Goal: Task Accomplishment & Management: Manage account settings

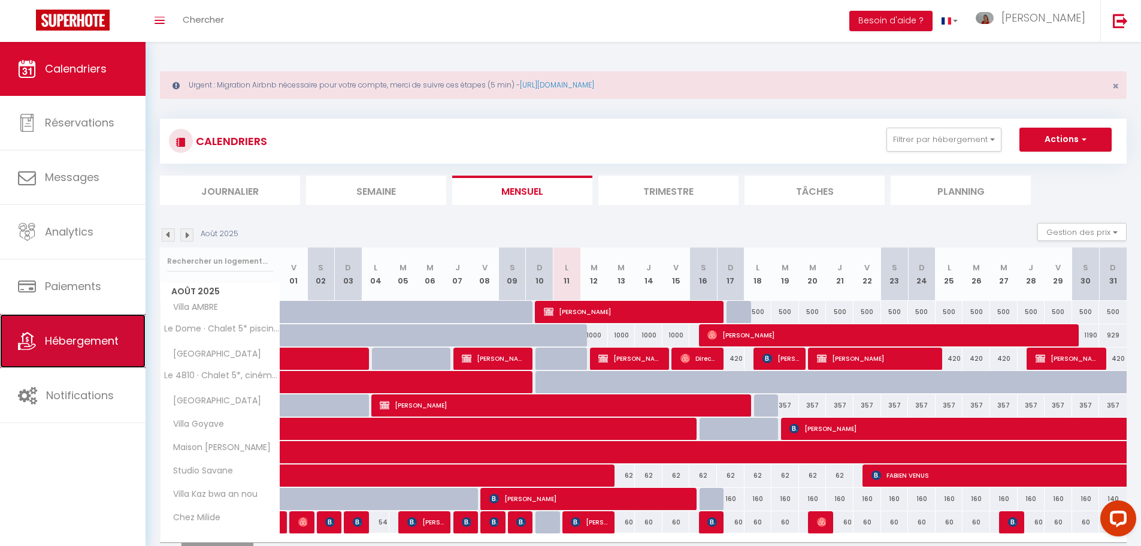
click at [79, 347] on span "Hébergement" at bounding box center [82, 340] width 74 height 15
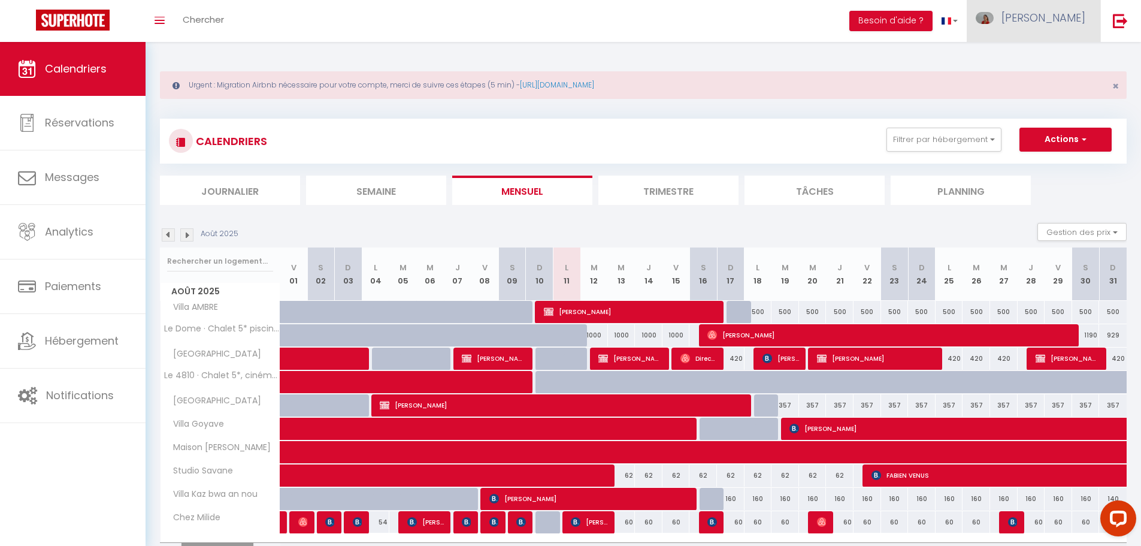
click at [1046, 6] on link "[PERSON_NAME]" at bounding box center [1034, 21] width 134 height 42
click at [1058, 57] on link "Paramètres" at bounding box center [1052, 60] width 89 height 20
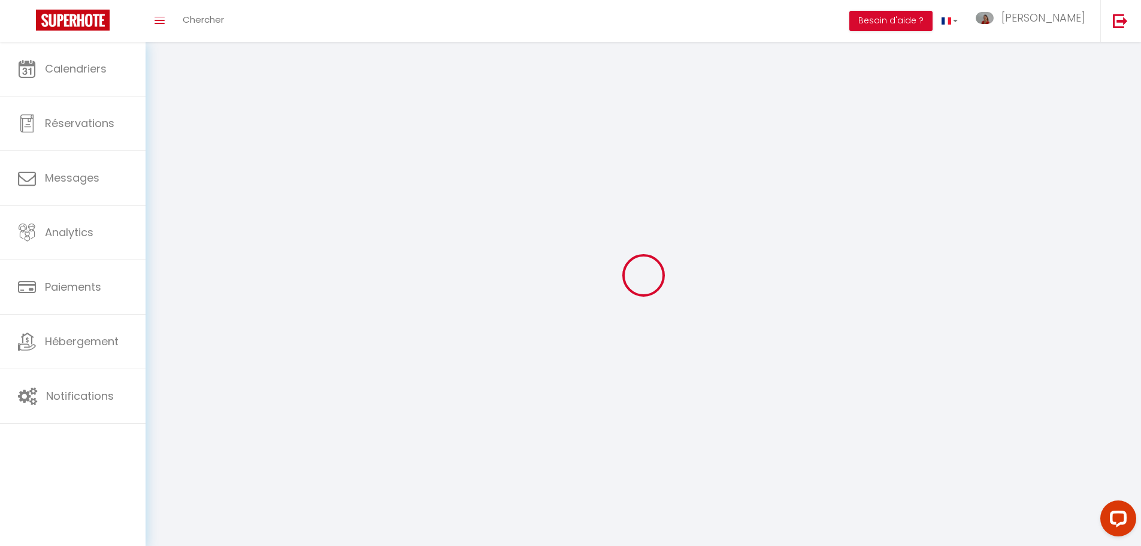
type input "[PERSON_NAME]"
type input "DESIRE"
type input "+590690433256"
type input "32 RUE CAP SUD PETIT HAVRE"
type input "97190"
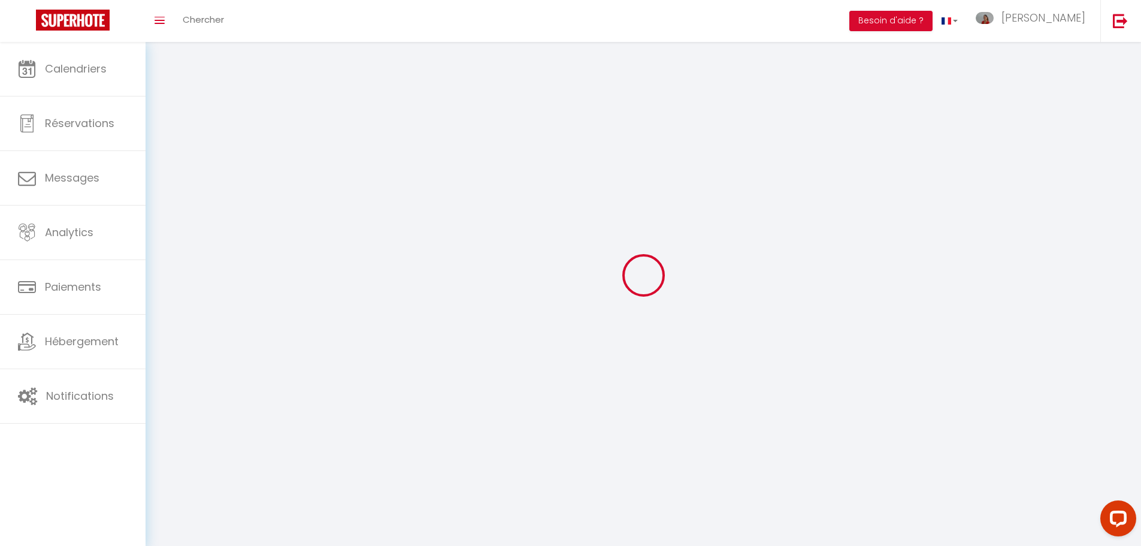
type input "Le gosier"
type input "rOtZf37xB4N7oOn8UxbXKycMN"
type input "eAXgLTghlNFIBozm4mRDKlI9t"
select select "88"
select select "28"
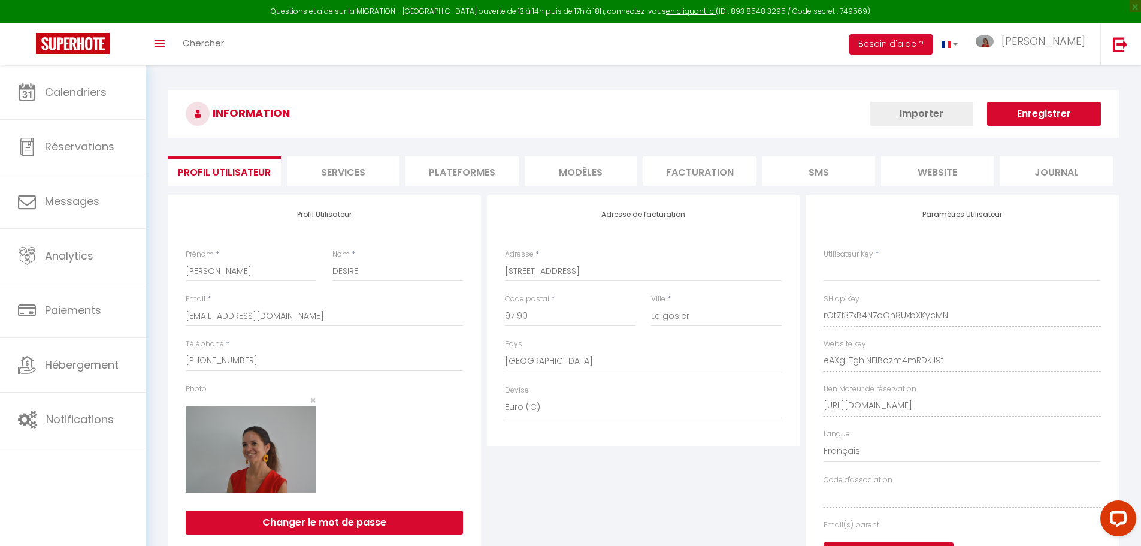
type input "rOtZf37xB4N7oOn8UxbXKycMN"
type input "eAXgLTghlNFIBozm4mRDKlI9t"
type input "https://app.superhote.com/#/get-available-rentals/eAXgLTghlNFIBozm4mRDKlI9t"
select select "fr"
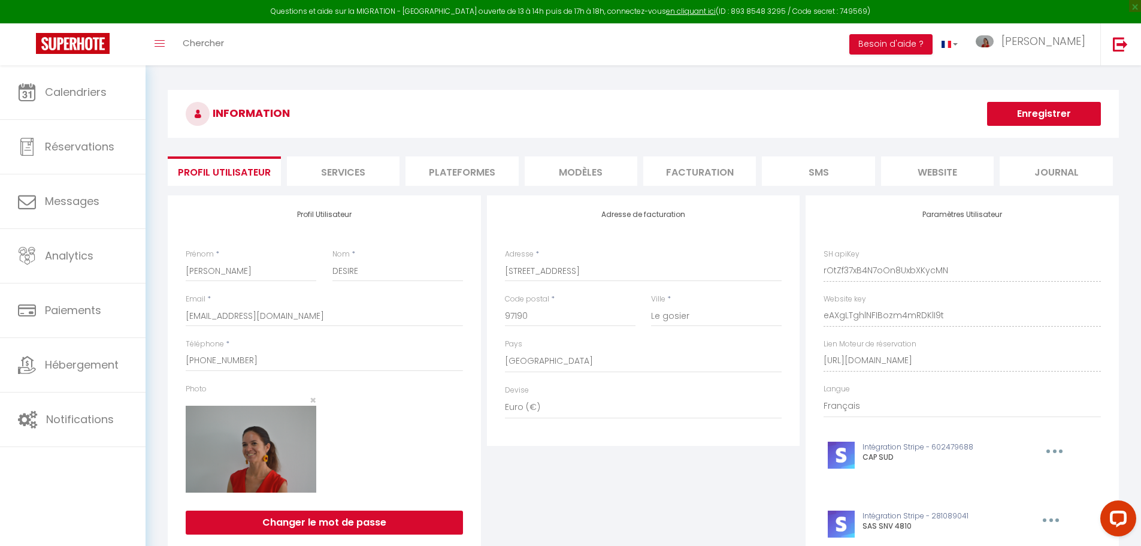
click at [467, 172] on li "Plateformes" at bounding box center [461, 170] width 113 height 29
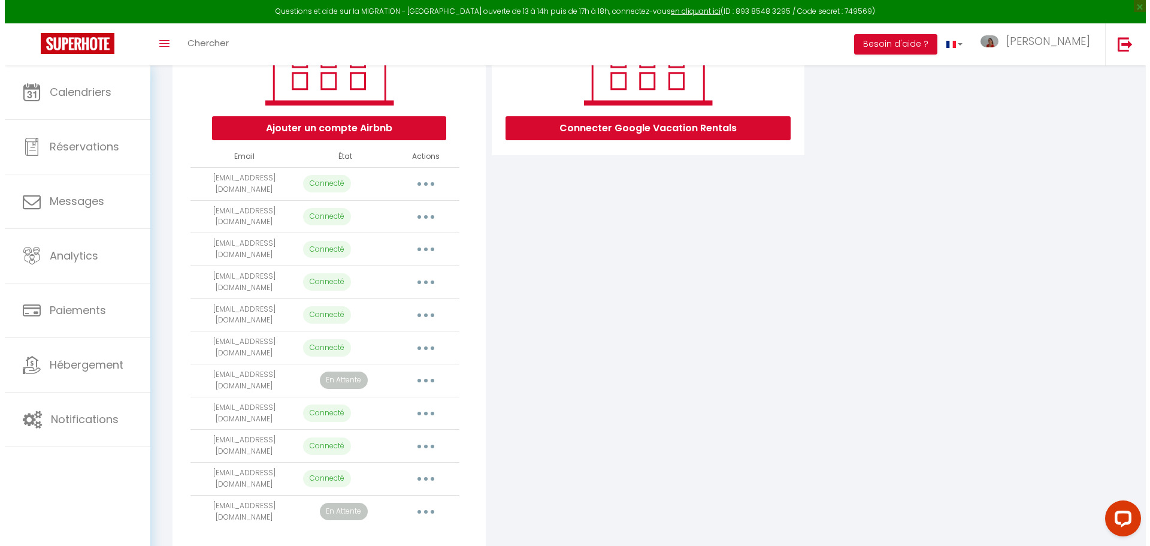
scroll to position [221, 0]
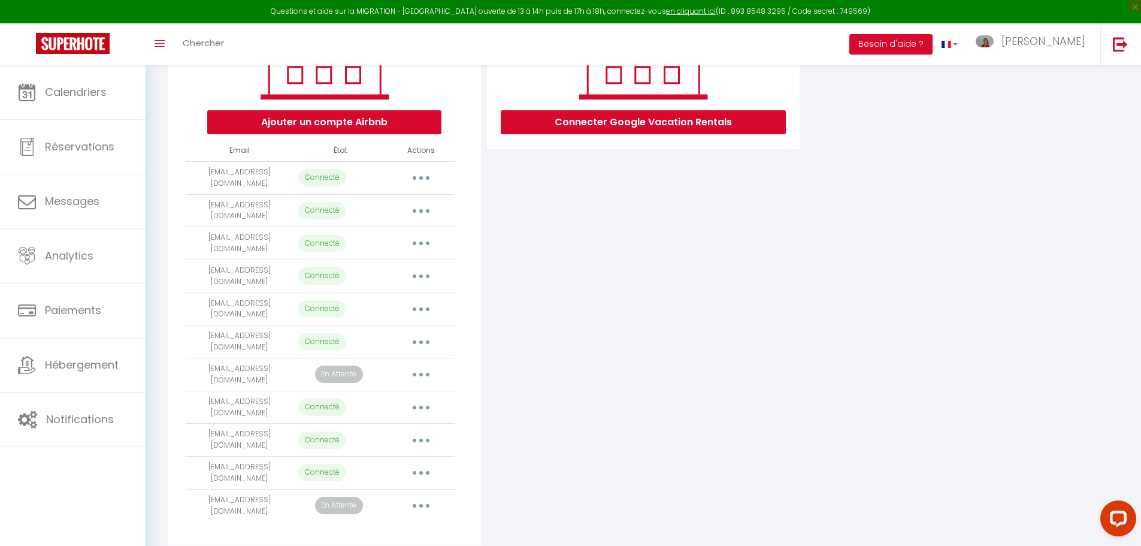
click at [415, 239] on button "button" at bounding box center [421, 243] width 34 height 19
click at [411, 261] on link "Importer les appartements" at bounding box center [368, 271] width 132 height 20
select select "40967"
select select "40968"
select select "40969"
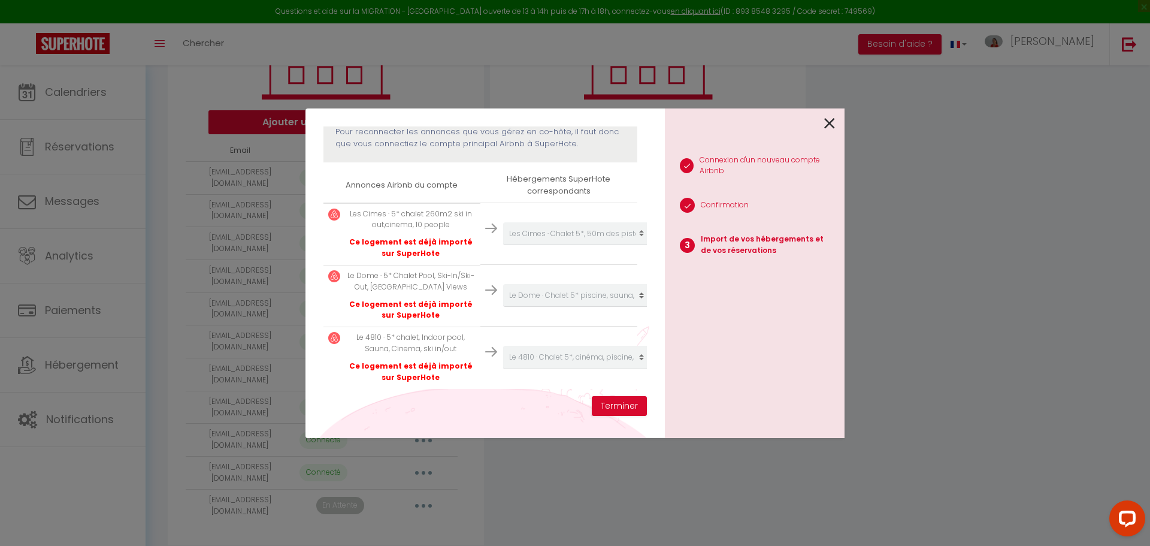
scroll to position [180, 0]
click at [830, 124] on icon at bounding box center [829, 123] width 11 height 18
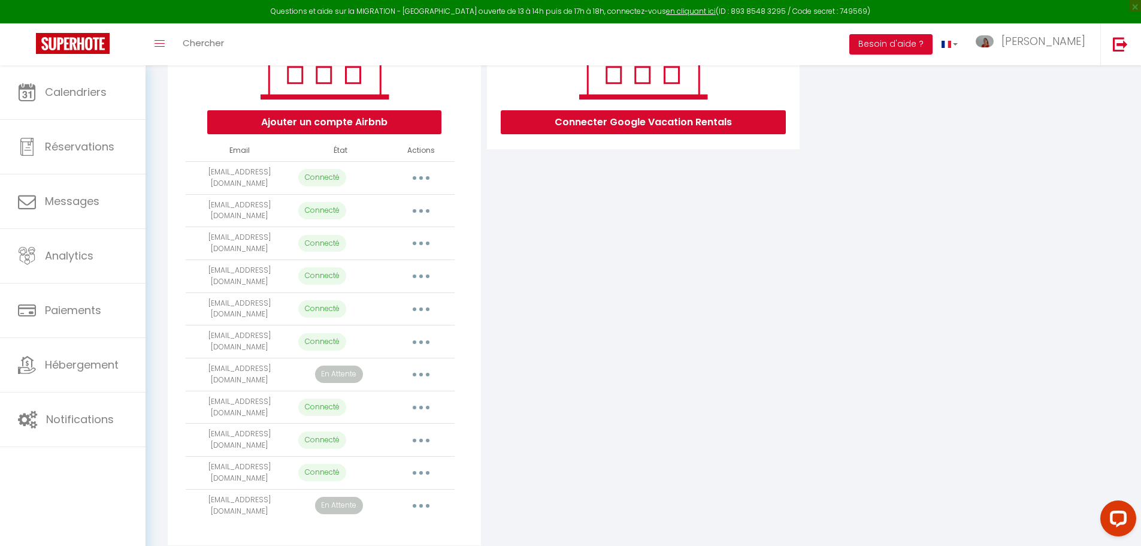
click at [420, 240] on button "button" at bounding box center [421, 243] width 34 height 19
click at [410, 270] on link "Importer les appartements" at bounding box center [368, 271] width 132 height 20
select select "40967"
select select
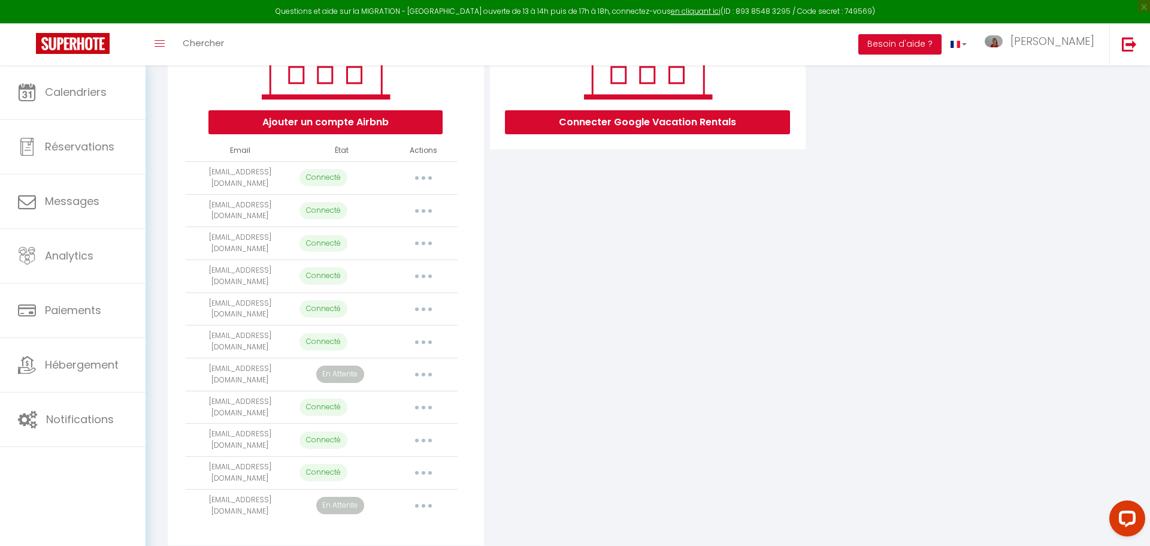
select select
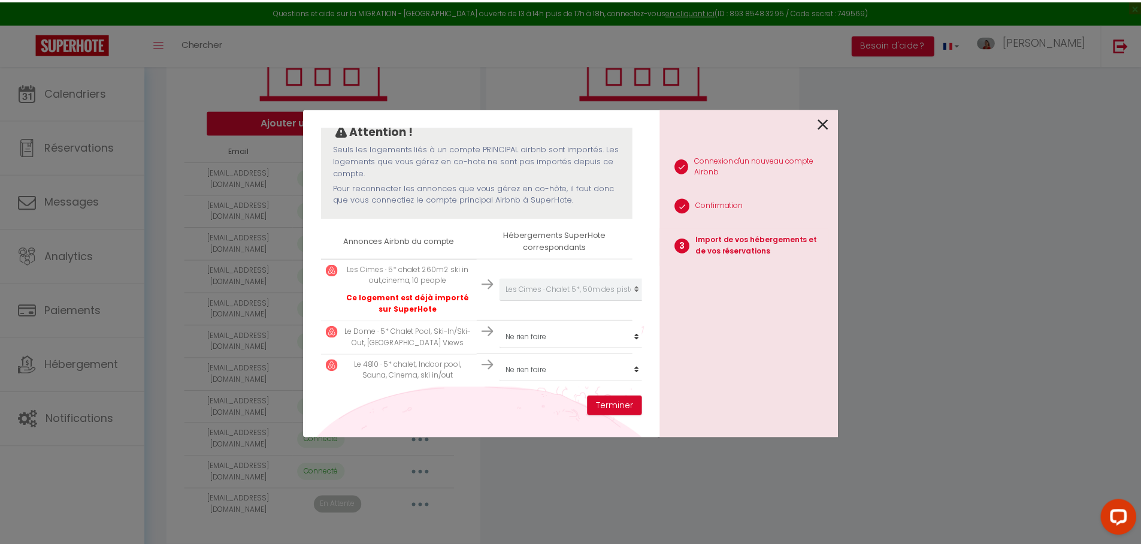
scroll to position [122, 0]
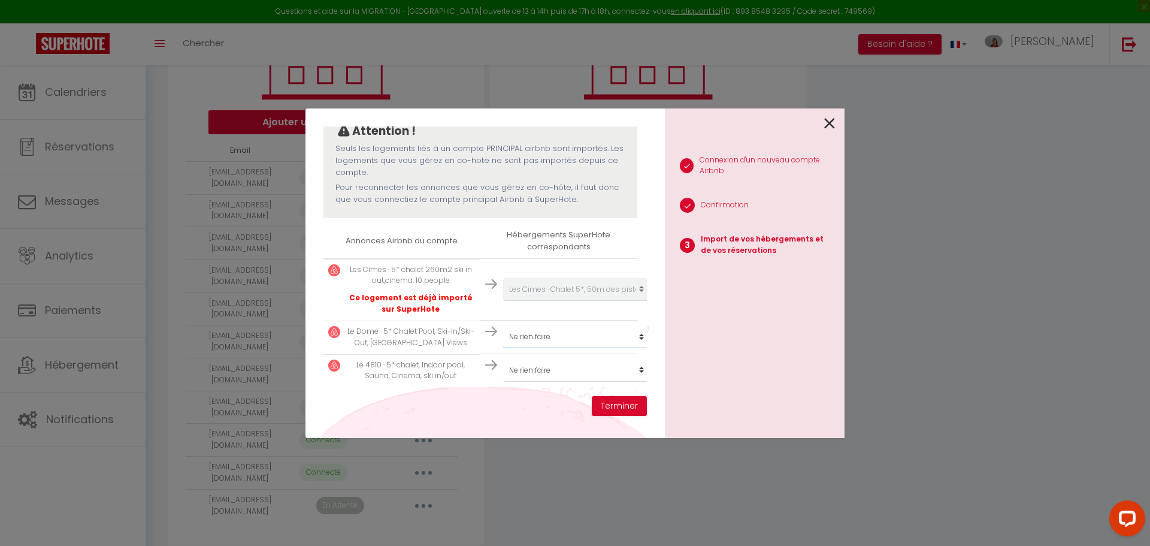
click at [590, 301] on select "Créer un nouveau hébergement Ne rien faire Villa AMBRE Le Dome · Chalet 5* pisc…" at bounding box center [576, 289] width 147 height 23
select select "40968"
click at [503, 301] on select "Créer un nouveau hébergement Ne rien faire Villa AMBRE Le Dome · Chalet 5* pisc…" at bounding box center [576, 289] width 147 height 23
click at [527, 301] on select "Créer un nouveau hébergement Ne rien faire Villa AMBRE Le Dome · Chalet 5* pisc…" at bounding box center [576, 289] width 147 height 23
select select "40969"
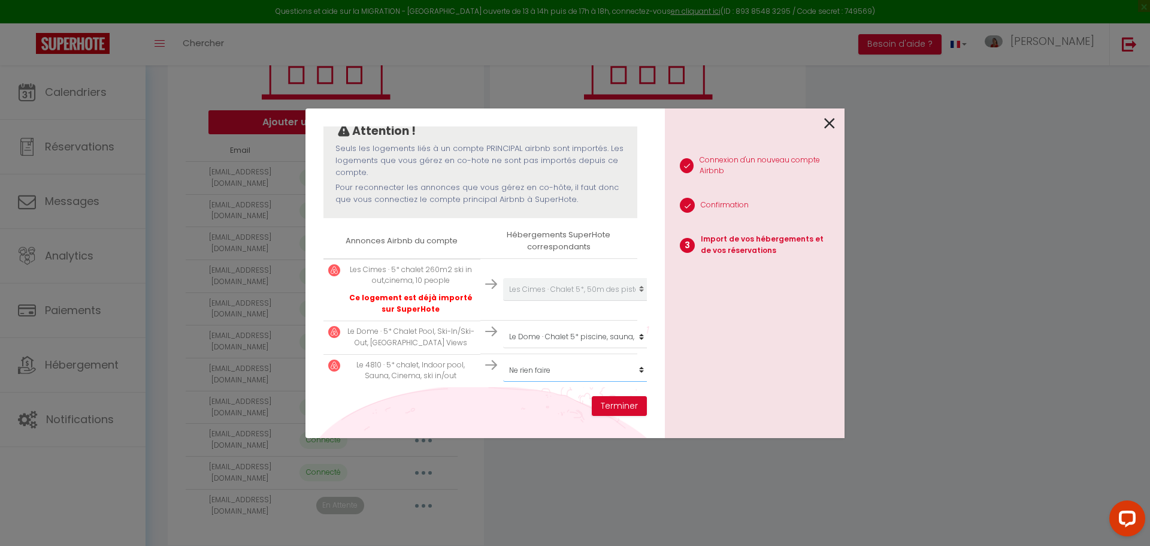
click at [503, 301] on select "Créer un nouveau hébergement Ne rien faire Villa AMBRE Le Dome · Chalet 5* pisc…" at bounding box center [576, 289] width 147 height 23
click at [617, 407] on button "Terminer" at bounding box center [619, 406] width 55 height 20
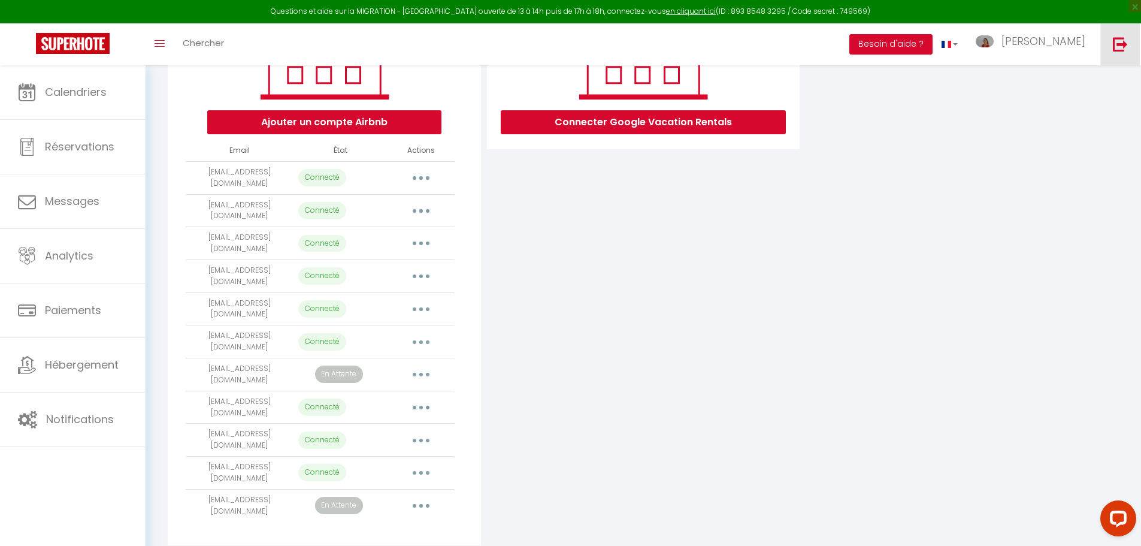
click at [1134, 46] on link at bounding box center [1120, 44] width 40 height 42
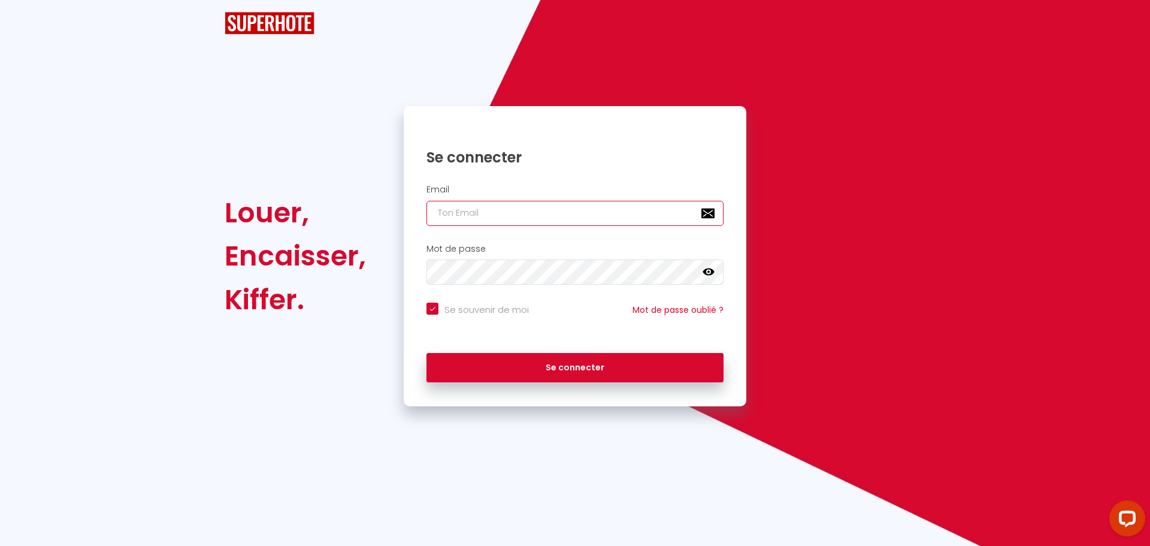
type input "daniel@superhote.com"
checkbox input "true"
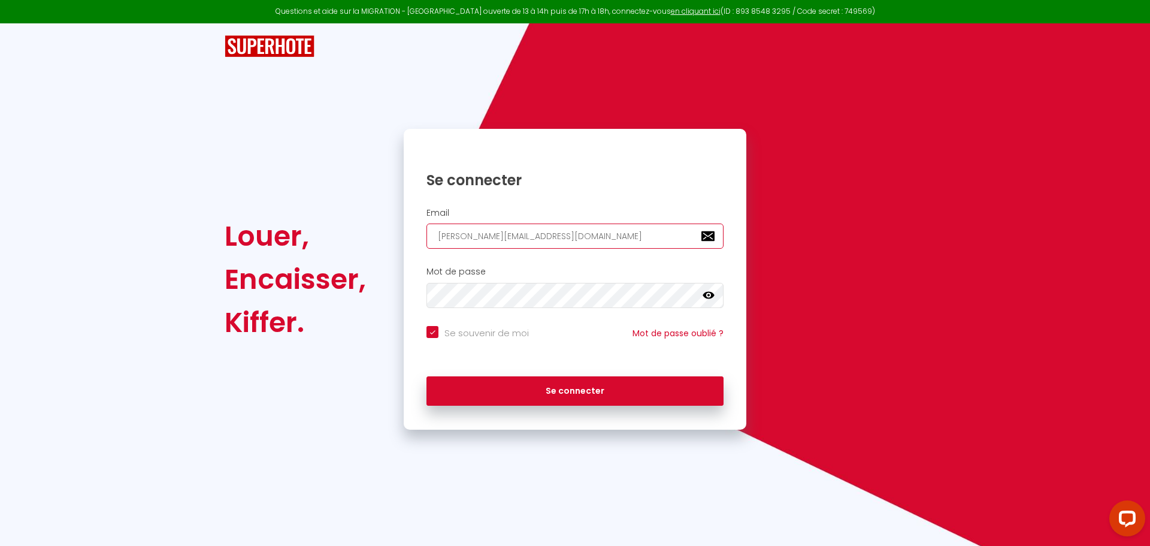
drag, startPoint x: 641, startPoint y: 241, endPoint x: 335, endPoint y: 243, distance: 306.7
click at [338, 243] on div "Louer, Encaisser, Kiffer. Se connecter Email daniel@superhote.com Mot de passe …" at bounding box center [575, 279] width 716 height 301
paste input "isabelle@my-sweethome.fr"
type input "isabelle@my-sweethome.fr"
checkbox input "true"
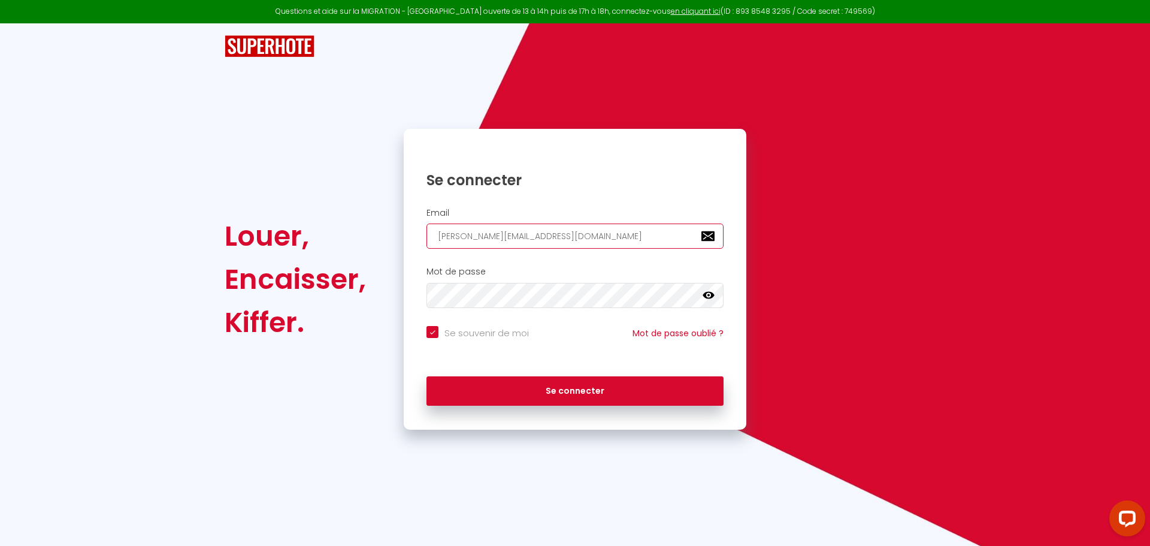
type input "isabelle@my-sweethome.fr"
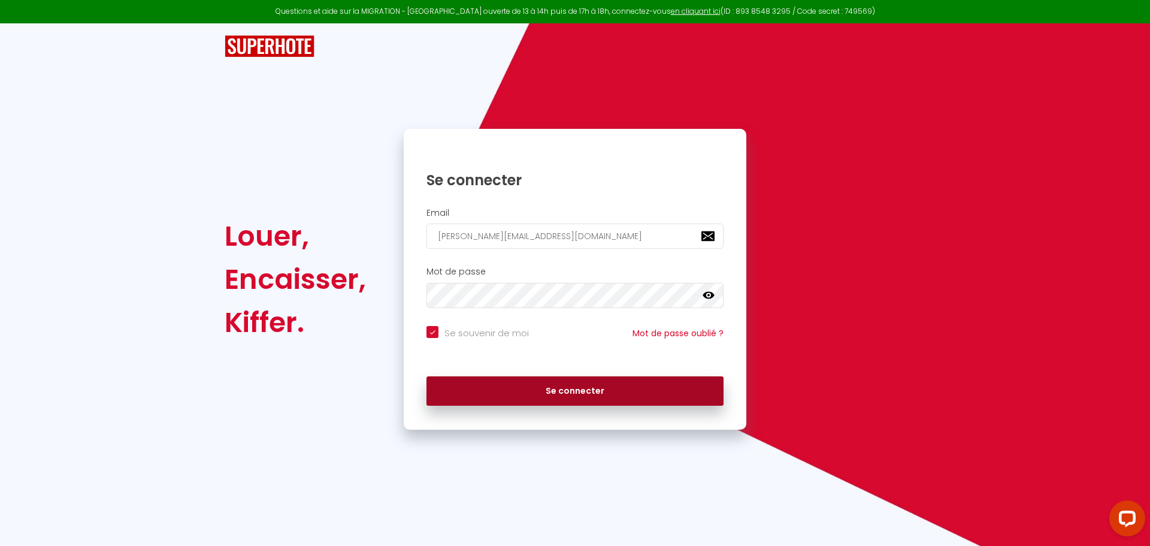
click at [525, 386] on button "Se connecter" at bounding box center [574, 391] width 297 height 30
checkbox input "true"
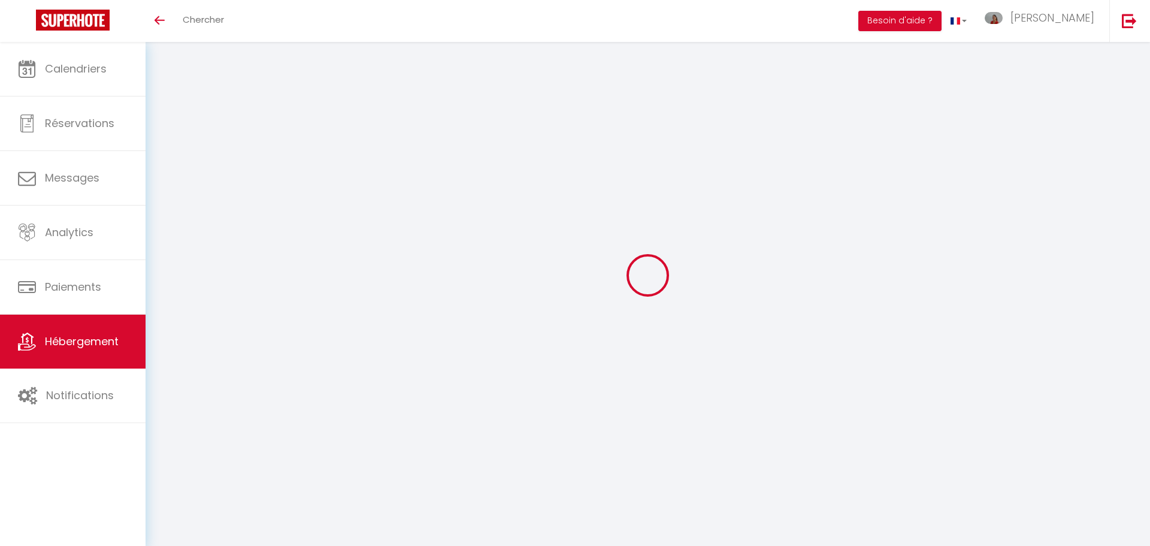
select select "+ 22 %"
select select "+ 10 %"
select select "+ 22 %"
select select "+ 10 %"
